Goal: Find contact information: Find contact information

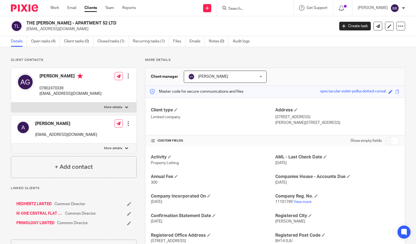
click at [92, 94] on div "[PERSON_NAME] 07802470339 [EMAIL_ADDRESS][DOMAIN_NAME] Edit contact Create clie…" at bounding box center [73, 85] width 125 height 35
drag, startPoint x: 71, startPoint y: 135, endPoint x: 36, endPoint y: 137, distance: 34.9
click at [36, 137] on p "[EMAIL_ADDRESS][DOMAIN_NAME]" at bounding box center [66, 134] width 62 height 5
drag, startPoint x: 36, startPoint y: 137, endPoint x: 45, endPoint y: 136, distance: 8.5
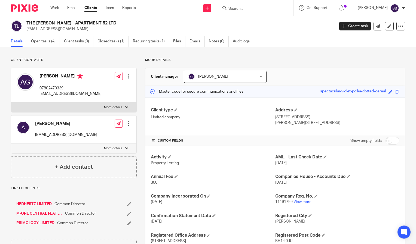
click at [45, 136] on p "[EMAIL_ADDRESS][DOMAIN_NAME]" at bounding box center [66, 134] width 62 height 5
drag, startPoint x: 45, startPoint y: 136, endPoint x: 48, endPoint y: 135, distance: 4.0
click at [48, 135] on p "[EMAIL_ADDRESS][DOMAIN_NAME]" at bounding box center [66, 134] width 62 height 5
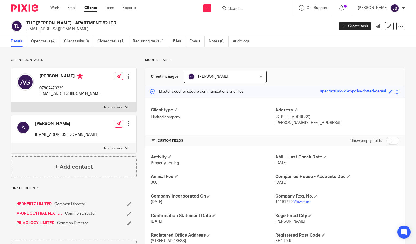
drag, startPoint x: 48, startPoint y: 135, endPoint x: 56, endPoint y: 134, distance: 8.0
click at [56, 134] on p "[EMAIL_ADDRESS][DOMAIN_NAME]" at bounding box center [66, 134] width 62 height 5
drag, startPoint x: 64, startPoint y: 138, endPoint x: 35, endPoint y: 138, distance: 28.6
click at [35, 138] on div "[PERSON_NAME] [EMAIL_ADDRESS][DOMAIN_NAME] Edit contact Create client from cont…" at bounding box center [73, 130] width 125 height 28
copy p "[EMAIL_ADDRESS][DOMAIN_NAME]"
